Goal: Information Seeking & Learning: Learn about a topic

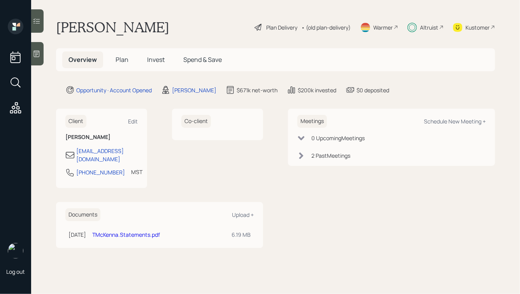
click at [118, 59] on span "Plan" at bounding box center [122, 59] width 13 height 9
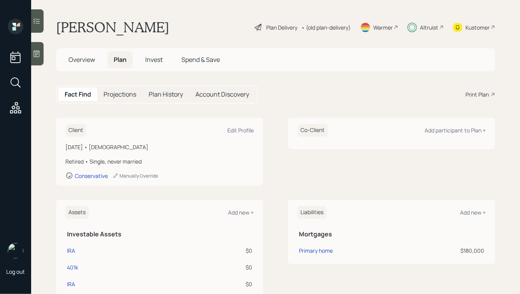
click at [154, 56] on span "Invest" at bounding box center [154, 59] width 18 height 9
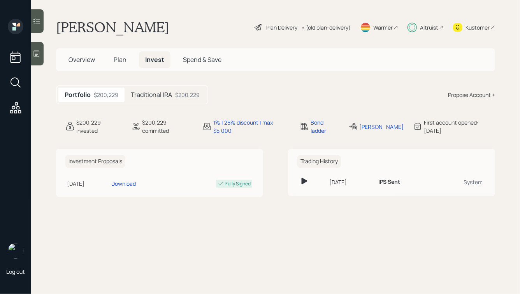
click at [155, 88] on div "Traditional IRA $200,229" at bounding box center [164, 95] width 81 height 14
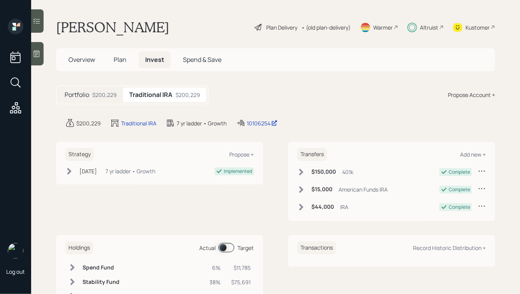
click at [124, 58] on span "Plan" at bounding box center [120, 59] width 13 height 9
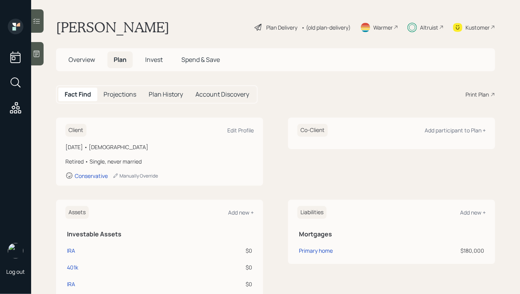
click at [156, 58] on span "Invest" at bounding box center [154, 59] width 18 height 9
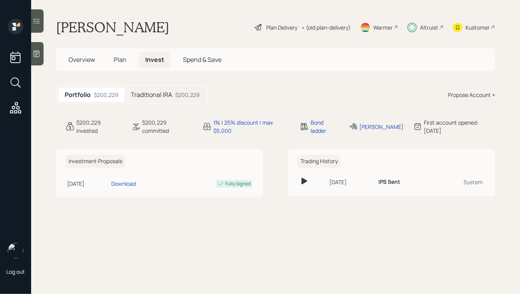
click at [159, 97] on h5 "Traditional IRA" at bounding box center [151, 94] width 41 height 7
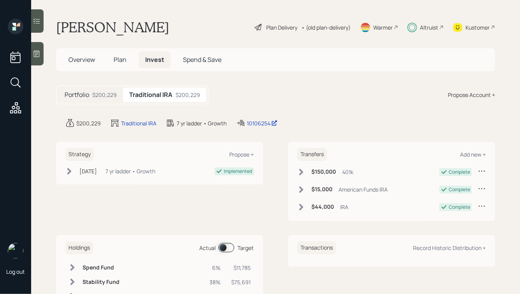
click at [120, 60] on span "Plan" at bounding box center [120, 59] width 13 height 9
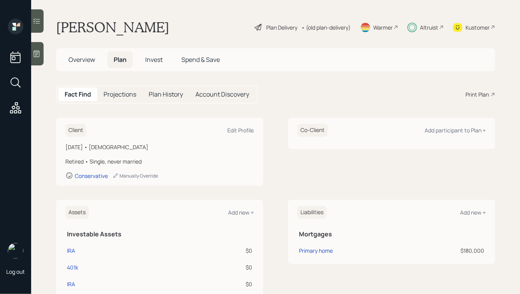
click at [274, 25] on div "Plan Delivery" at bounding box center [281, 27] width 31 height 8
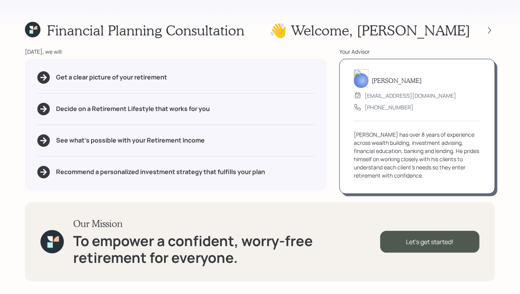
click at [495, 34] on div "Financial Planning Consultation 👋 Welcome , [PERSON_NAME] [DATE], we will: Get …" at bounding box center [260, 147] width 520 height 294
click at [492, 32] on icon at bounding box center [489, 30] width 8 height 8
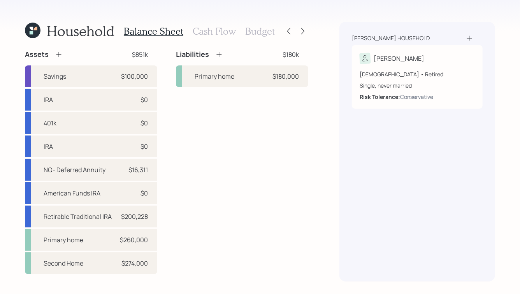
click at [207, 30] on h3 "Cash Flow" at bounding box center [214, 31] width 43 height 11
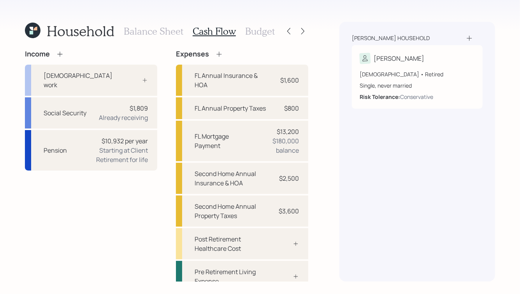
click at [278, 33] on div "Household Balance Sheet Cash Flow Budget" at bounding box center [166, 31] width 283 height 19
click at [263, 33] on h3 "Budget" at bounding box center [260, 31] width 30 height 11
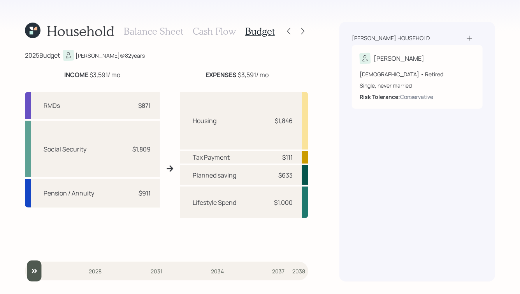
click at [301, 24] on div "Household Balance Sheet Cash Flow Budget" at bounding box center [166, 31] width 283 height 19
click at [301, 37] on div "Household Balance Sheet Cash Flow Budget" at bounding box center [166, 31] width 283 height 19
click at [303, 33] on icon at bounding box center [303, 31] width 8 height 8
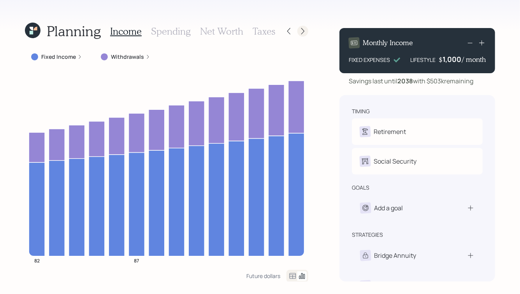
click at [306, 32] on icon at bounding box center [303, 31] width 8 height 8
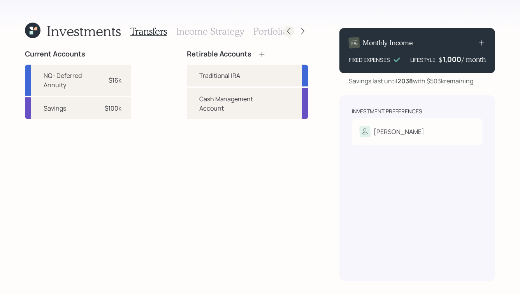
click at [289, 33] on icon at bounding box center [289, 31] width 8 height 8
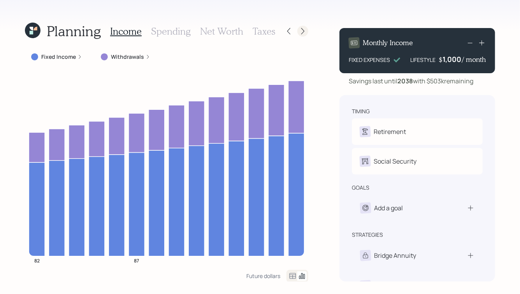
click at [302, 32] on icon at bounding box center [303, 31] width 8 height 8
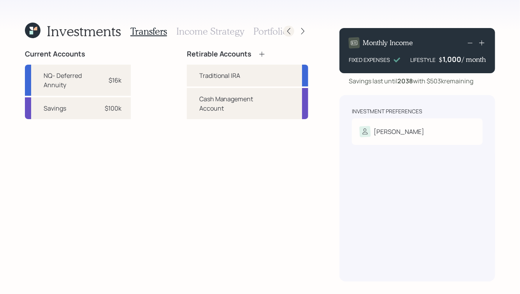
click at [285, 33] on icon at bounding box center [289, 31] width 8 height 8
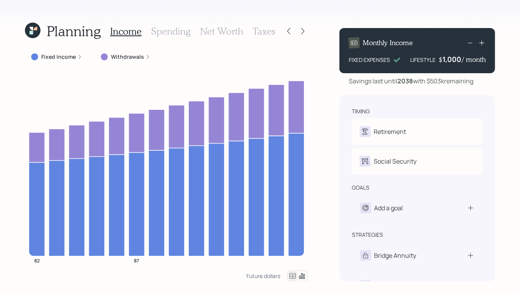
click at [164, 33] on h3 "Spending" at bounding box center [171, 31] width 40 height 11
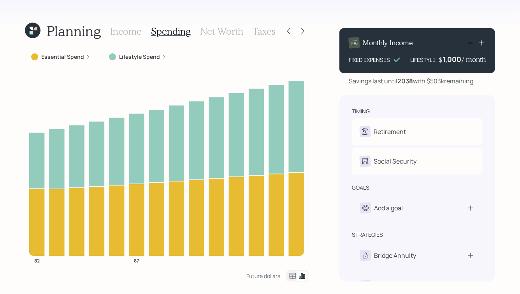
click at [153, 56] on label "Lifestyle Spend" at bounding box center [139, 57] width 41 height 8
